Goal: Task Accomplishment & Management: Manage account settings

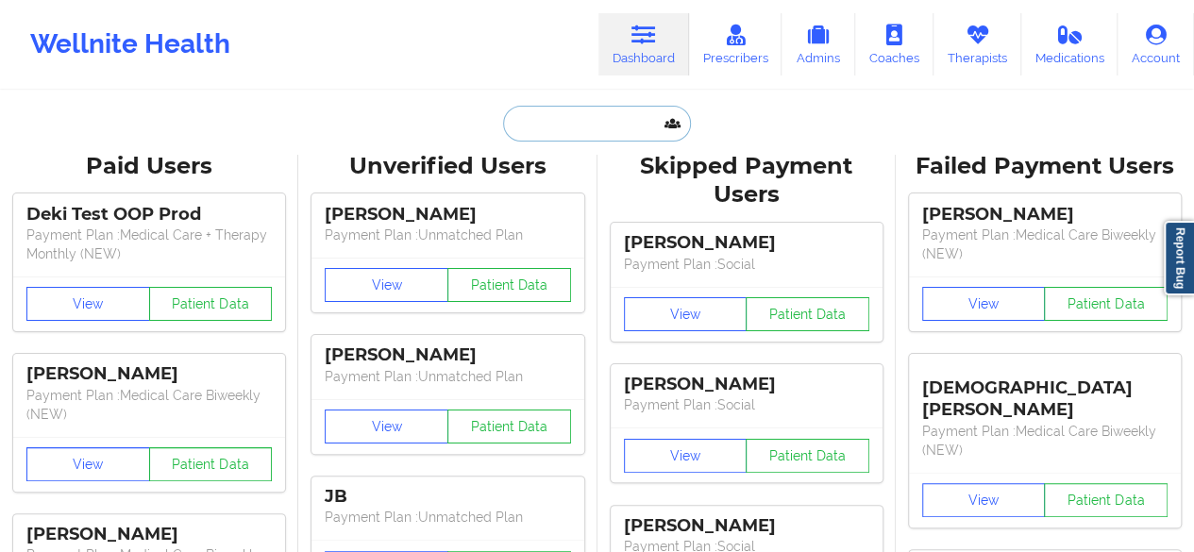
click at [579, 137] on input "text" at bounding box center [596, 124] width 187 height 36
paste input "[PERSON_NAME]"
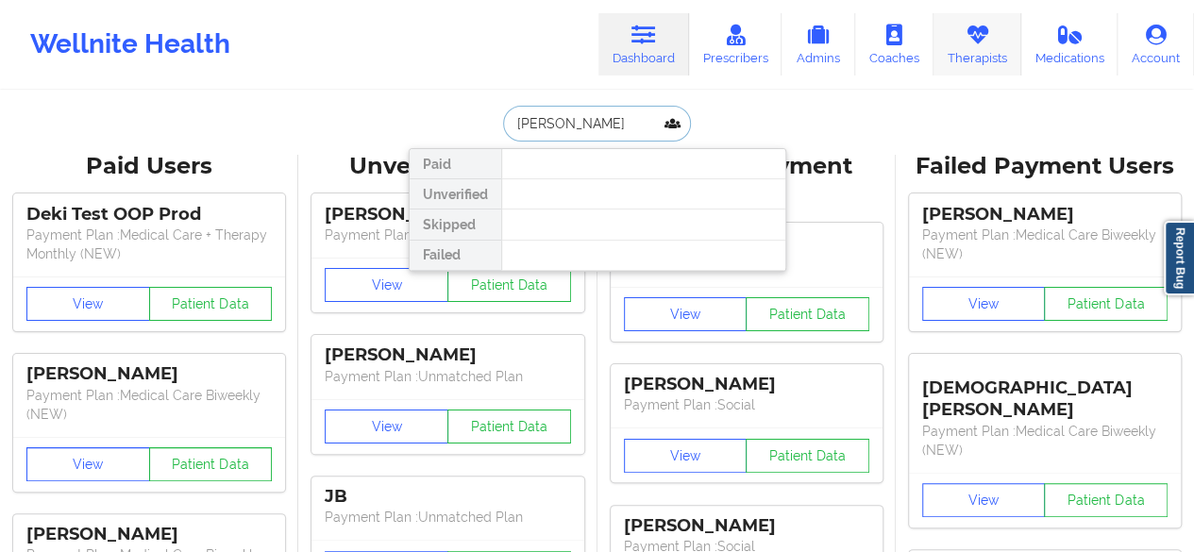
type input "[PERSON_NAME]"
click at [974, 46] on link "Therapists" at bounding box center [977, 44] width 88 height 62
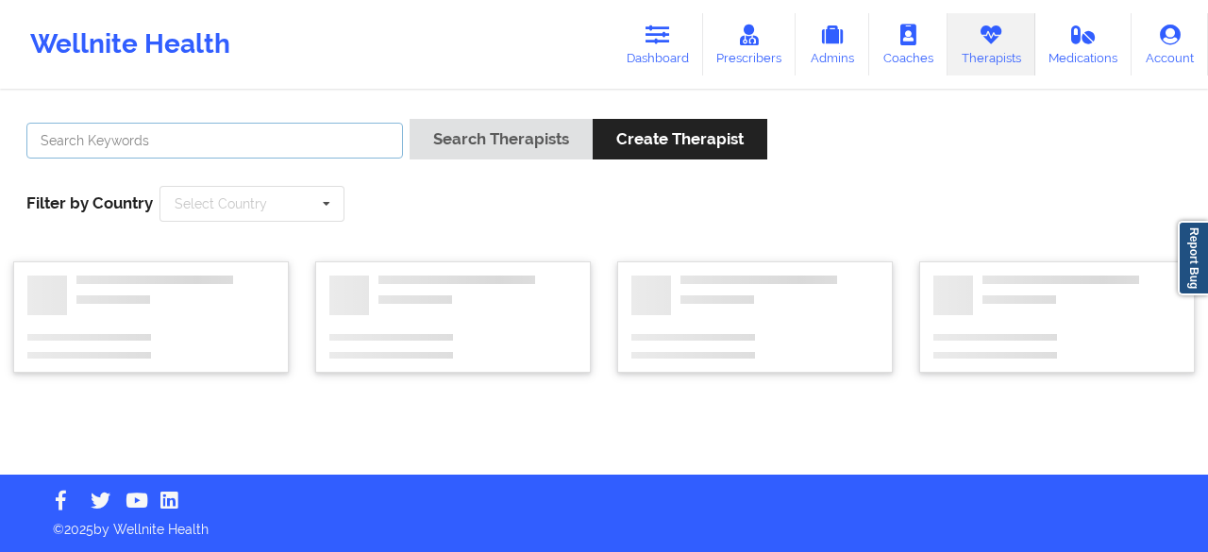
click at [326, 157] on input "text" at bounding box center [214, 141] width 376 height 36
paste input "[PERSON_NAME]"
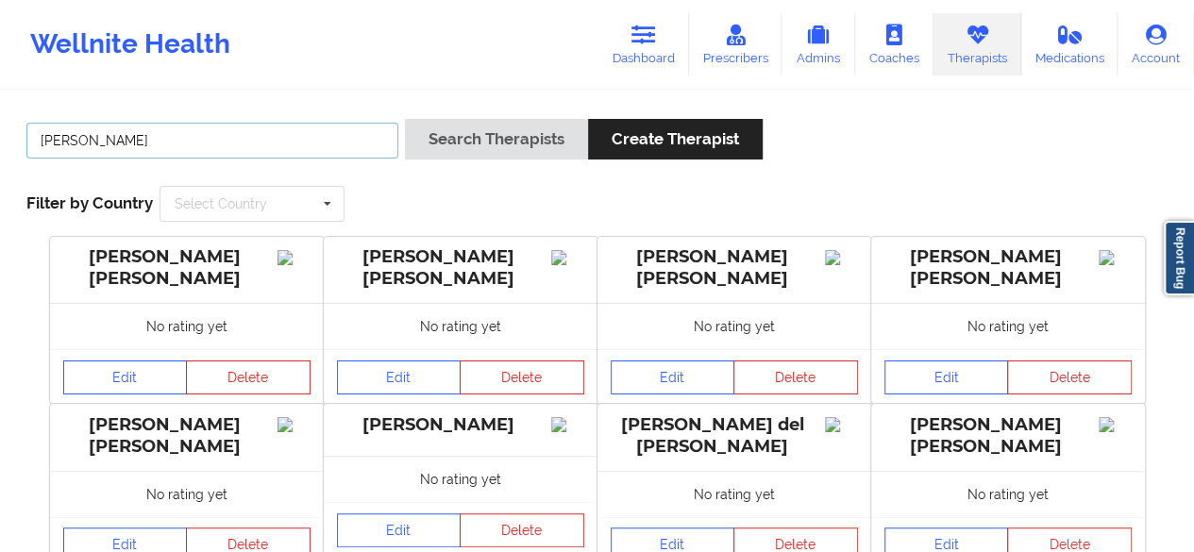
type input "[PERSON_NAME]"
click at [405, 119] on button "Search Therapists" at bounding box center [496, 139] width 183 height 41
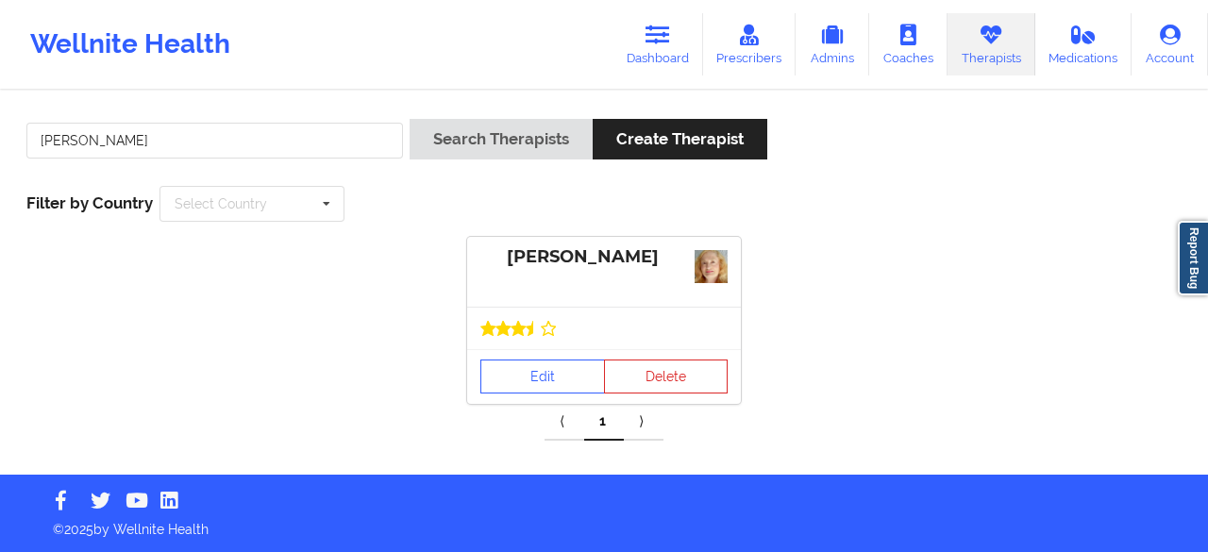
click at [549, 259] on div "[PERSON_NAME]" at bounding box center [603, 257] width 247 height 22
click at [553, 363] on link "Edit" at bounding box center [542, 376] width 125 height 34
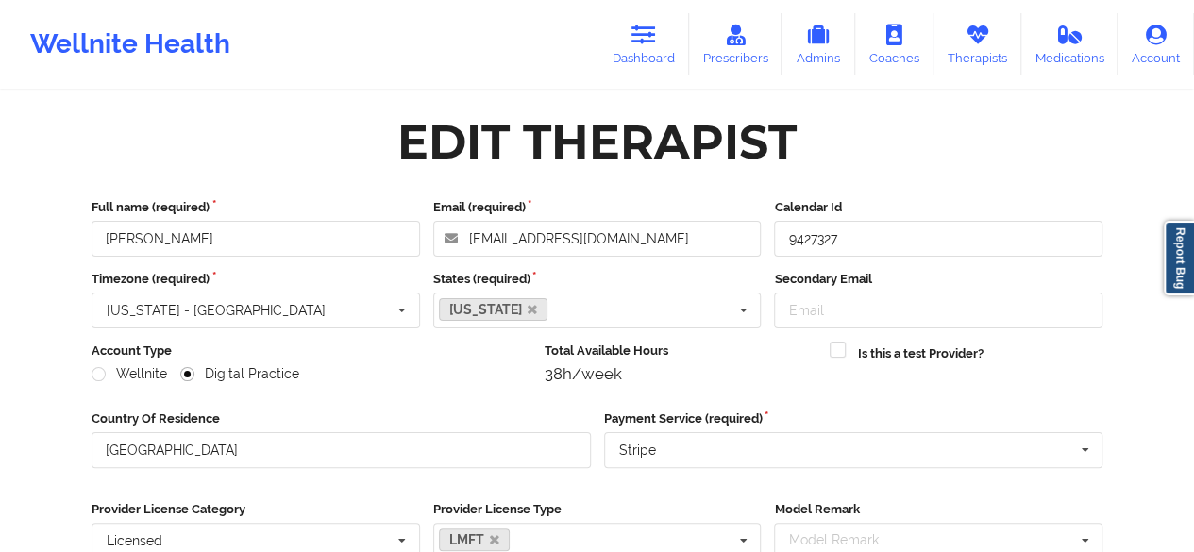
scroll to position [292, 0]
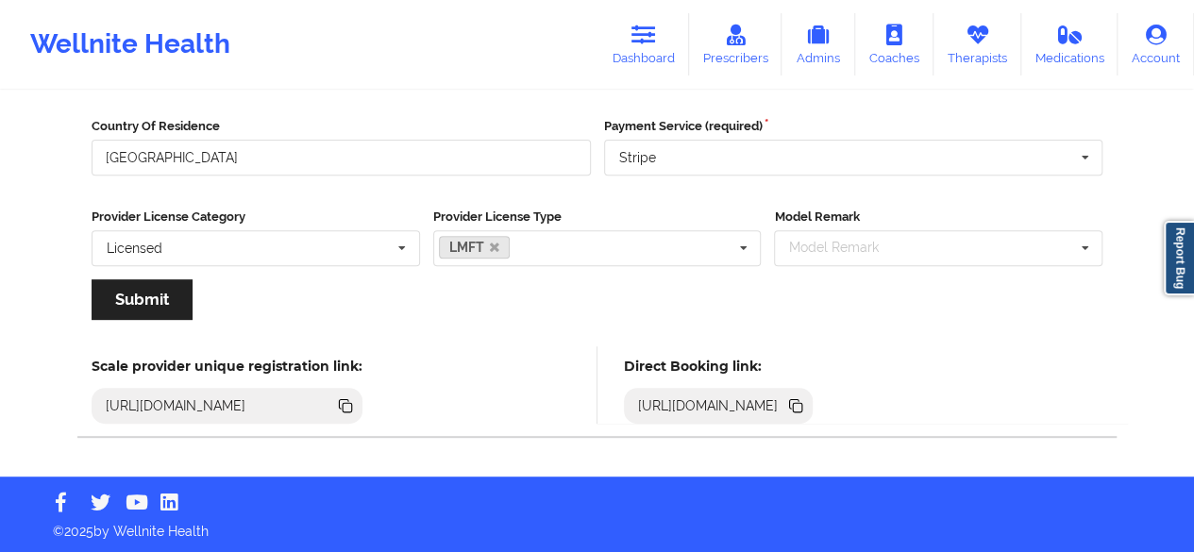
click at [802, 409] on icon at bounding box center [797, 407] width 9 height 9
click at [802, 404] on icon at bounding box center [797, 407] width 9 height 9
click at [662, 50] on link "Dashboard" at bounding box center [643, 44] width 91 height 62
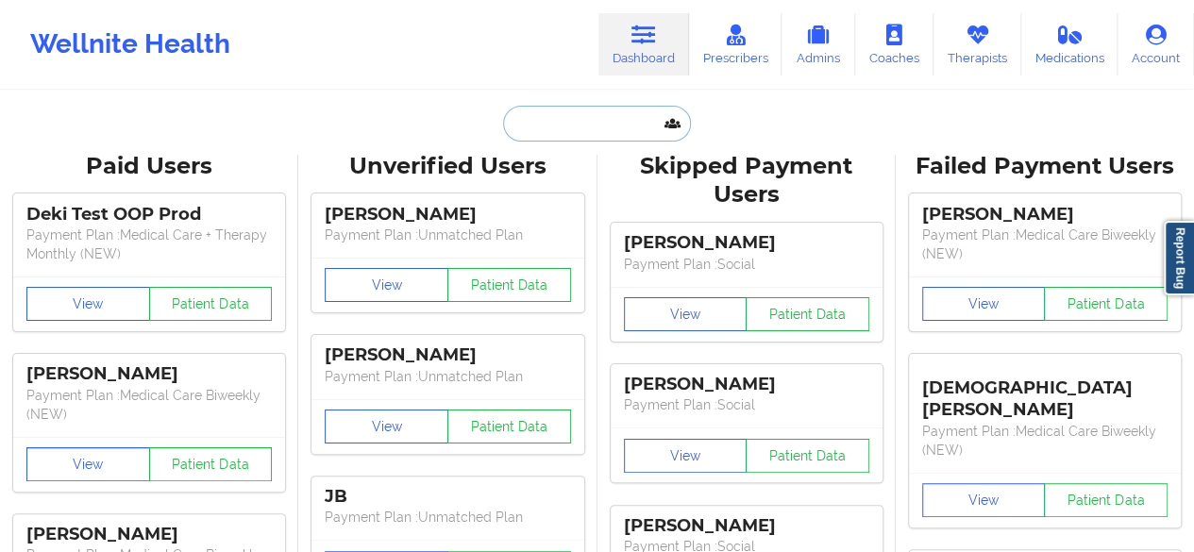
click at [632, 134] on input "text" at bounding box center [596, 124] width 187 height 36
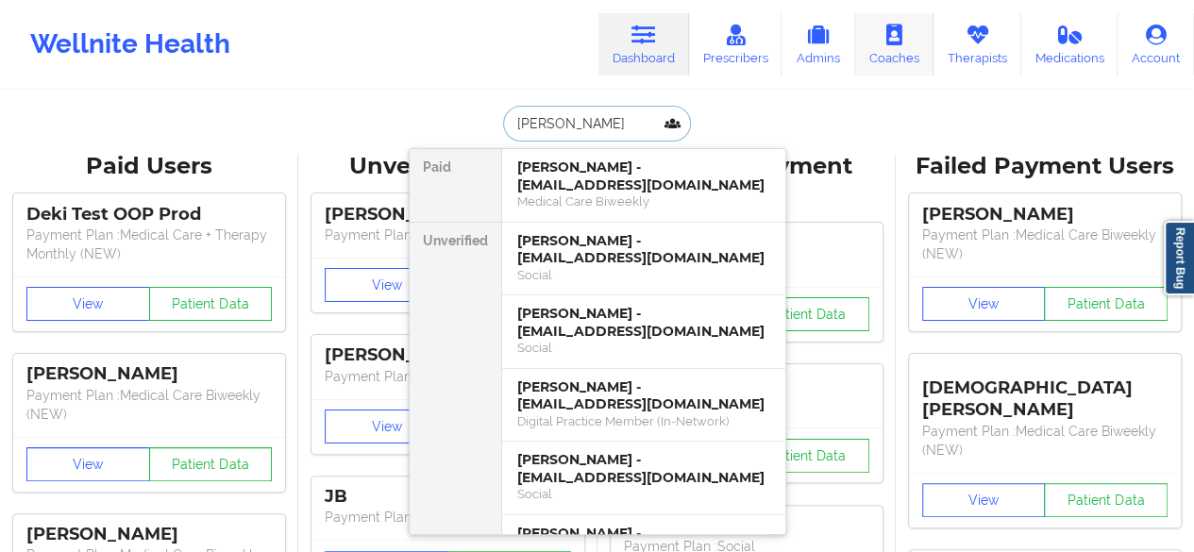
type input "[PERSON_NAME]"
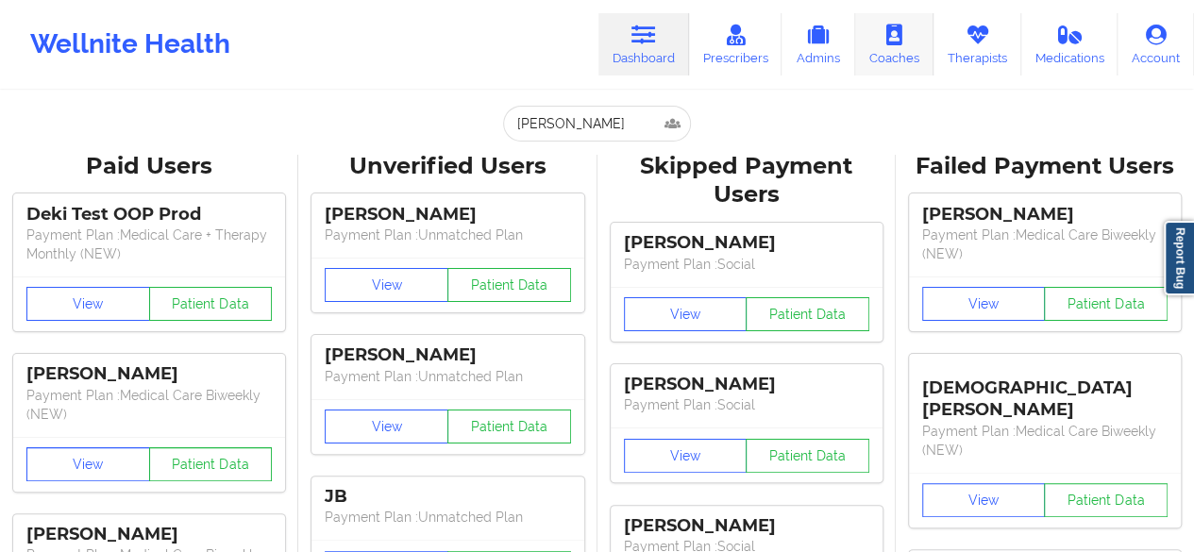
click at [924, 59] on link "Coaches" at bounding box center [894, 44] width 78 height 62
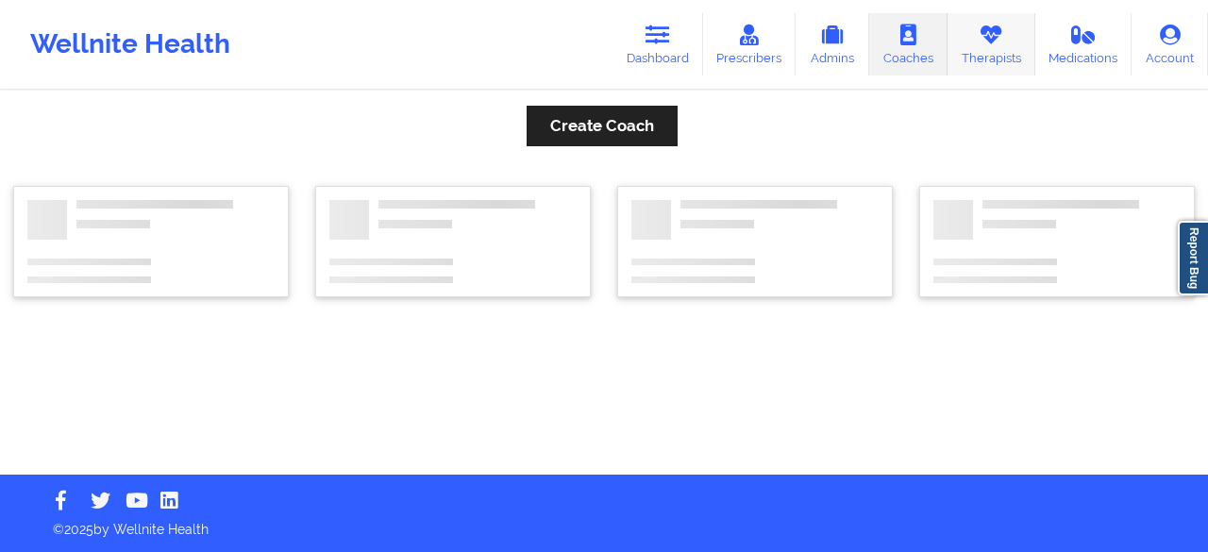
click at [989, 48] on link "Therapists" at bounding box center [991, 44] width 88 height 62
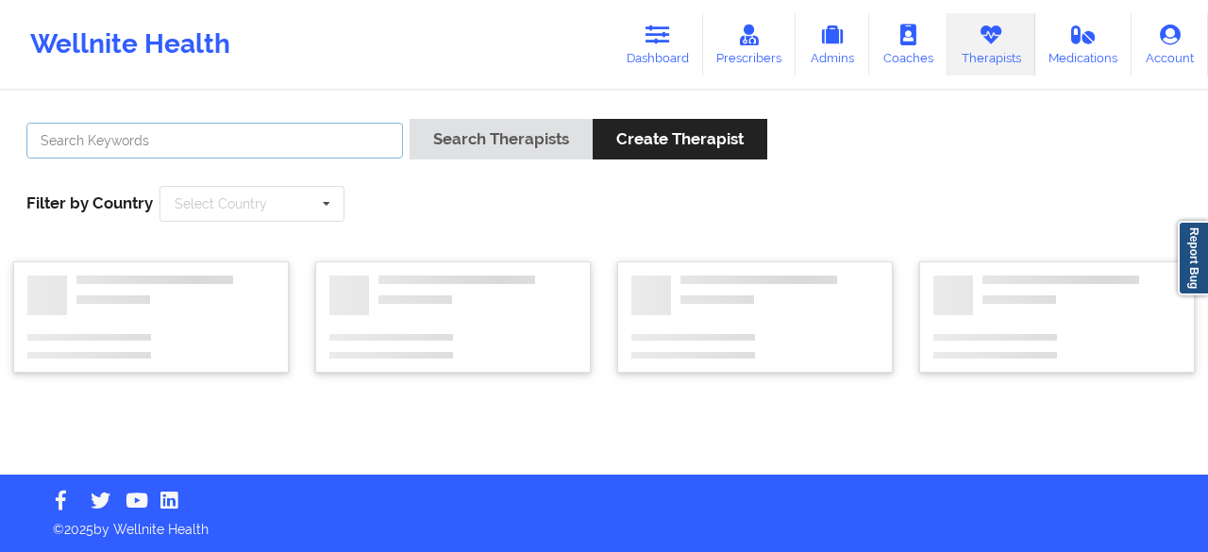
click at [302, 135] on input "text" at bounding box center [214, 141] width 376 height 36
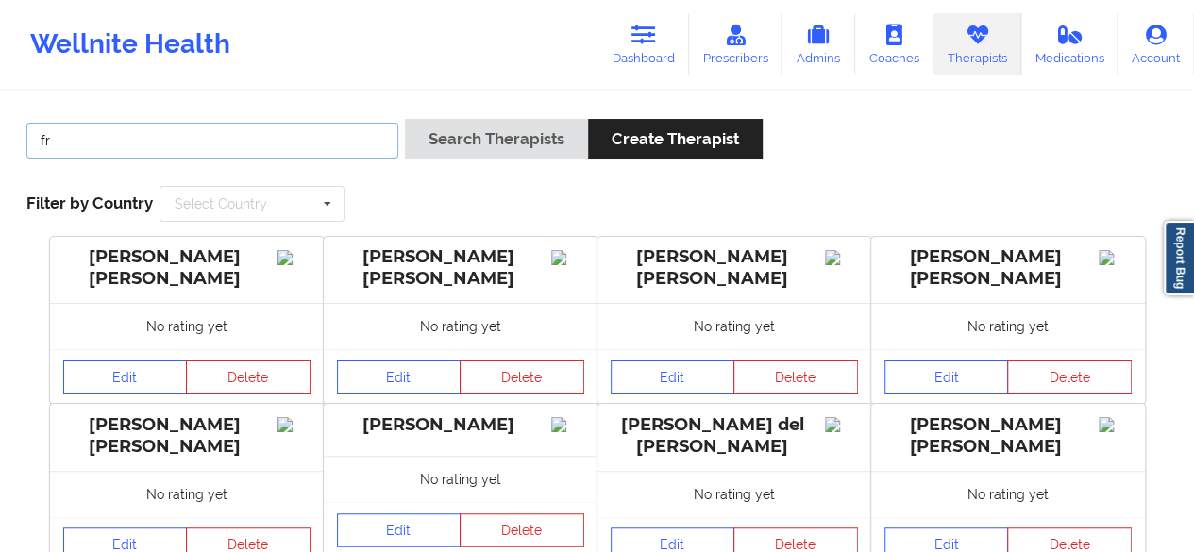
type input "f"
click at [342, 146] on input "text" at bounding box center [212, 141] width 372 height 36
paste input "[PERSON_NAME] -"
type input "[PERSON_NAME]"
click at [405, 119] on button "Search Therapists" at bounding box center [496, 139] width 183 height 41
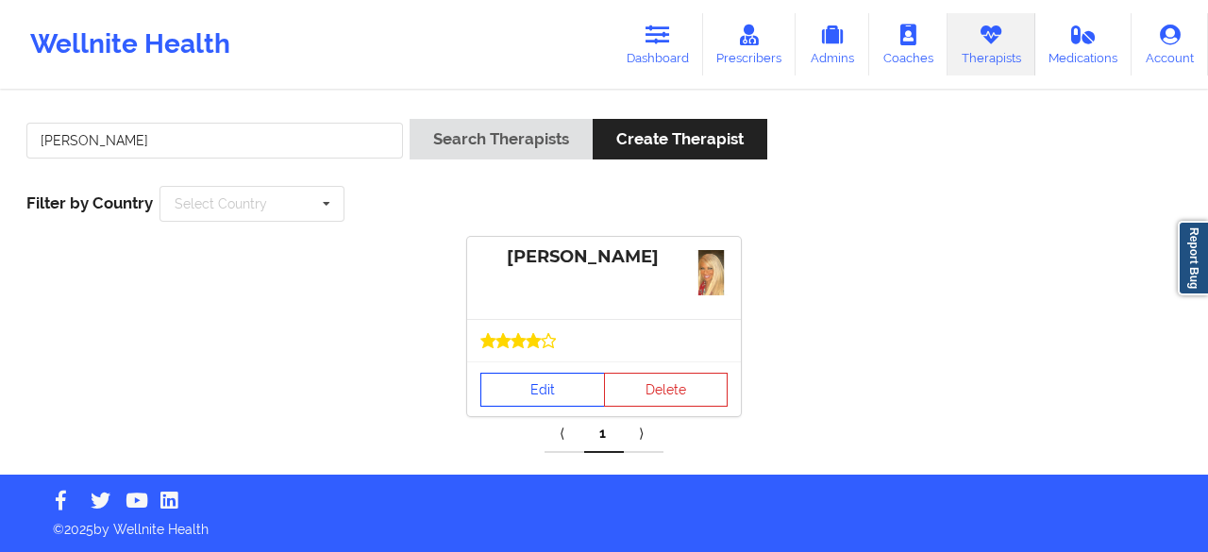
click at [563, 377] on link "Edit" at bounding box center [542, 390] width 125 height 34
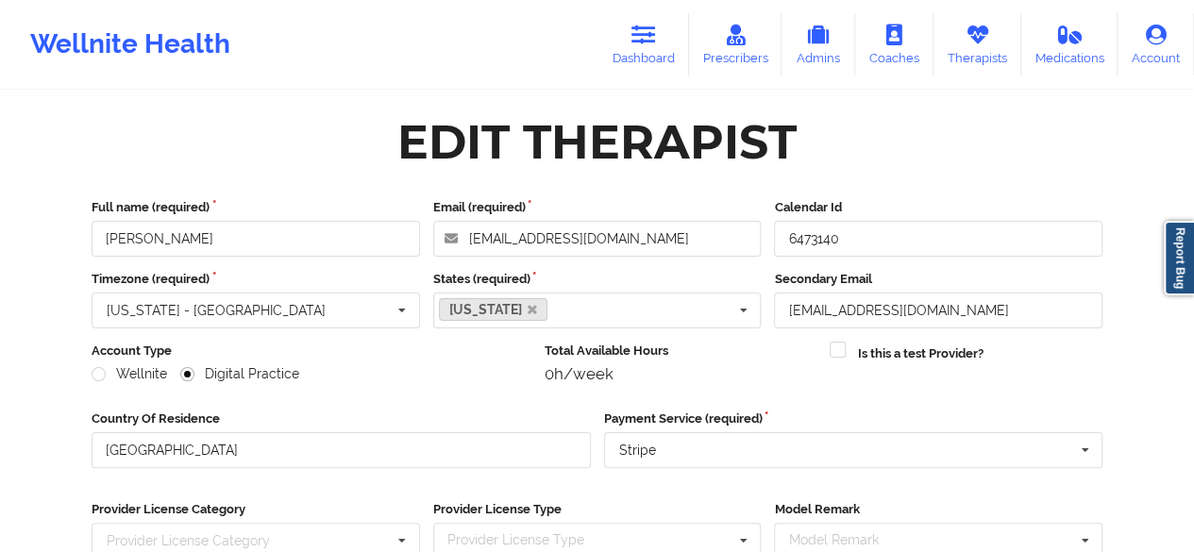
scroll to position [292, 0]
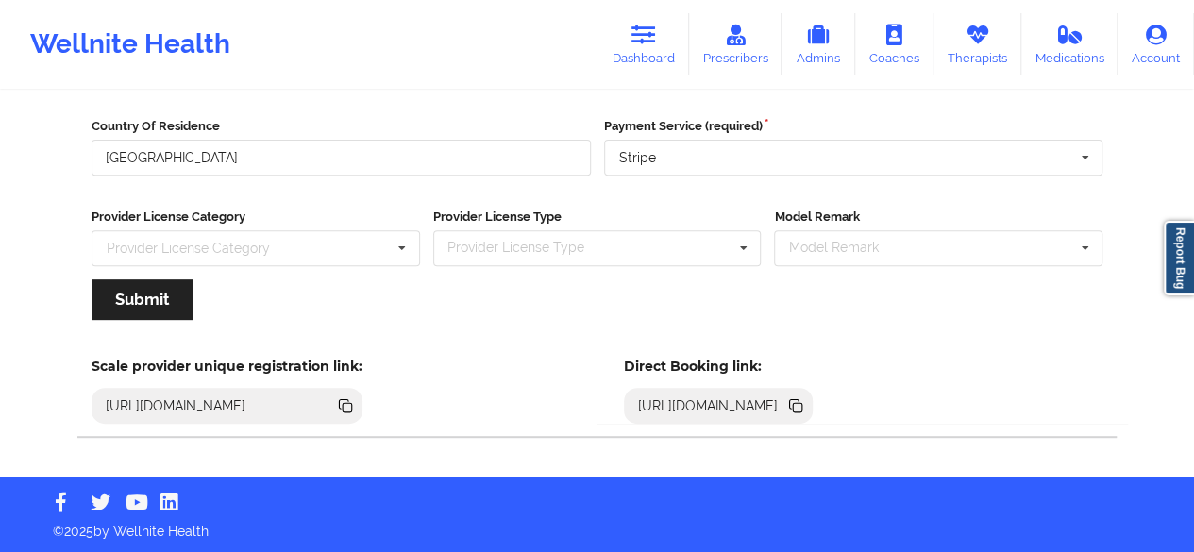
click at [802, 407] on icon at bounding box center [797, 407] width 9 height 9
